Goal: Complete application form: Complete application form

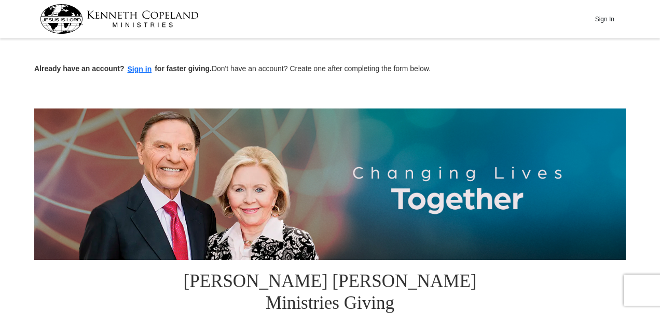
scroll to position [654, 0]
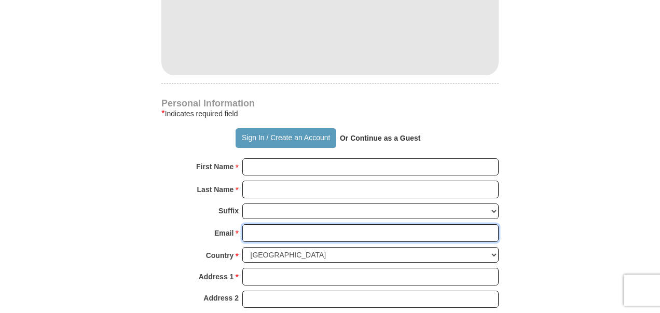
click at [287, 224] on input "Email *" at bounding box center [370, 233] width 256 height 18
type input "[EMAIL_ADDRESS][DOMAIN_NAME]"
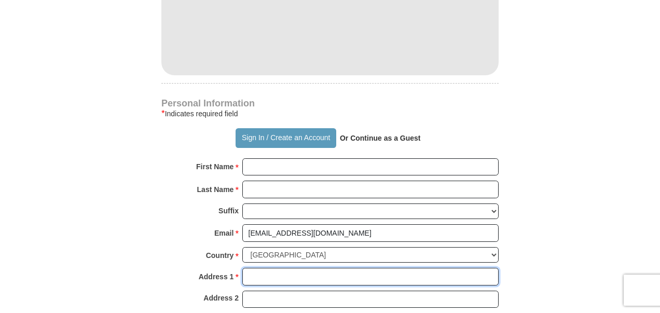
type input "[STREET_ADDRESS]"
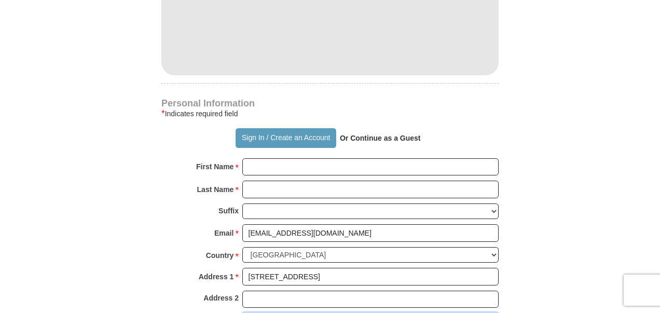
type input "[GEOGRAPHIC_DATA]"
select select "[GEOGRAPHIC_DATA]"
type input "76135-9056"
type input "8174846700"
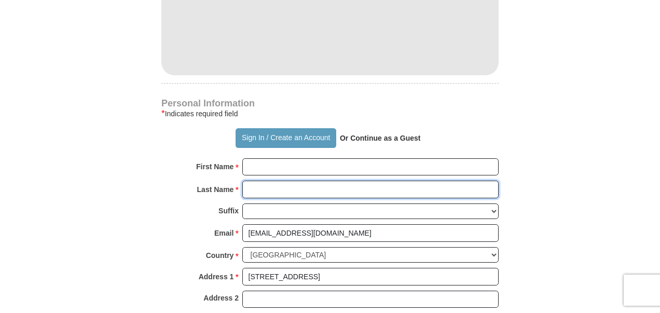
click at [320, 181] on input "Last Name *" at bounding box center [370, 190] width 256 height 18
type input "[PERSON_NAME]"
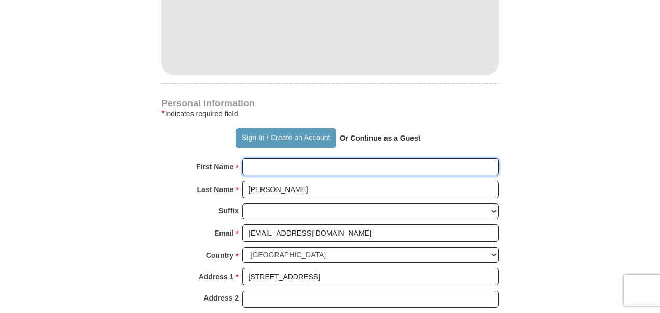
click at [316, 158] on input "First Name *" at bounding box center [370, 167] width 256 height 18
type input "[PERSON_NAME] & [PERSON_NAME]"
click at [269, 158] on input "[PERSON_NAME] & [PERSON_NAME]" at bounding box center [370, 167] width 256 height 18
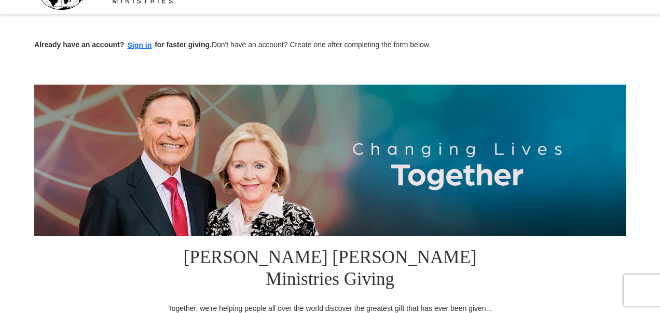
scroll to position [0, 0]
